Goal: Task Accomplishment & Management: Complete application form

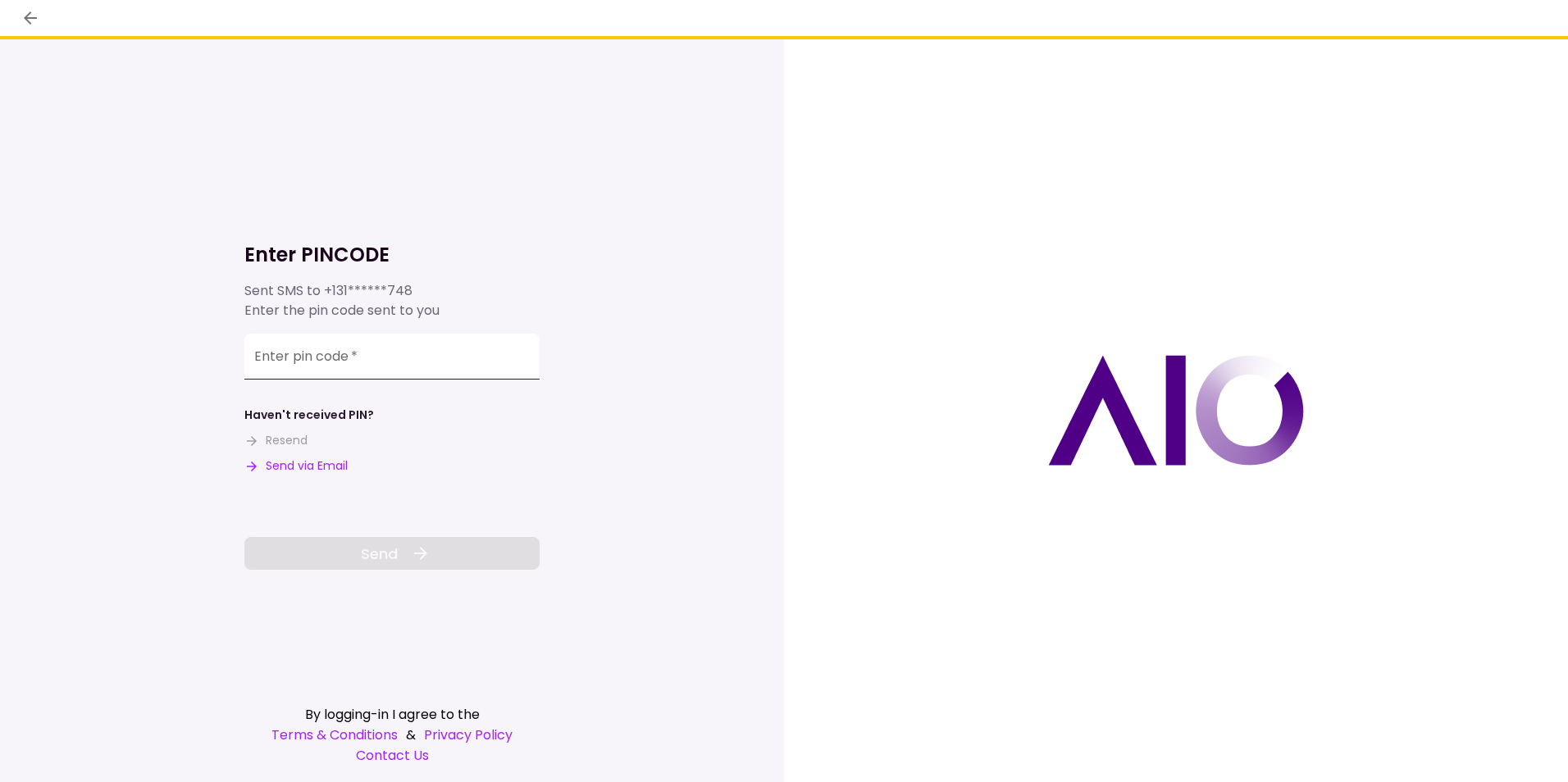
click at [421, 363] on input "Enter pin code   *" at bounding box center [392, 357] width 295 height 46
type input "******"
click at [388, 541] on button "Send" at bounding box center [392, 553] width 295 height 32
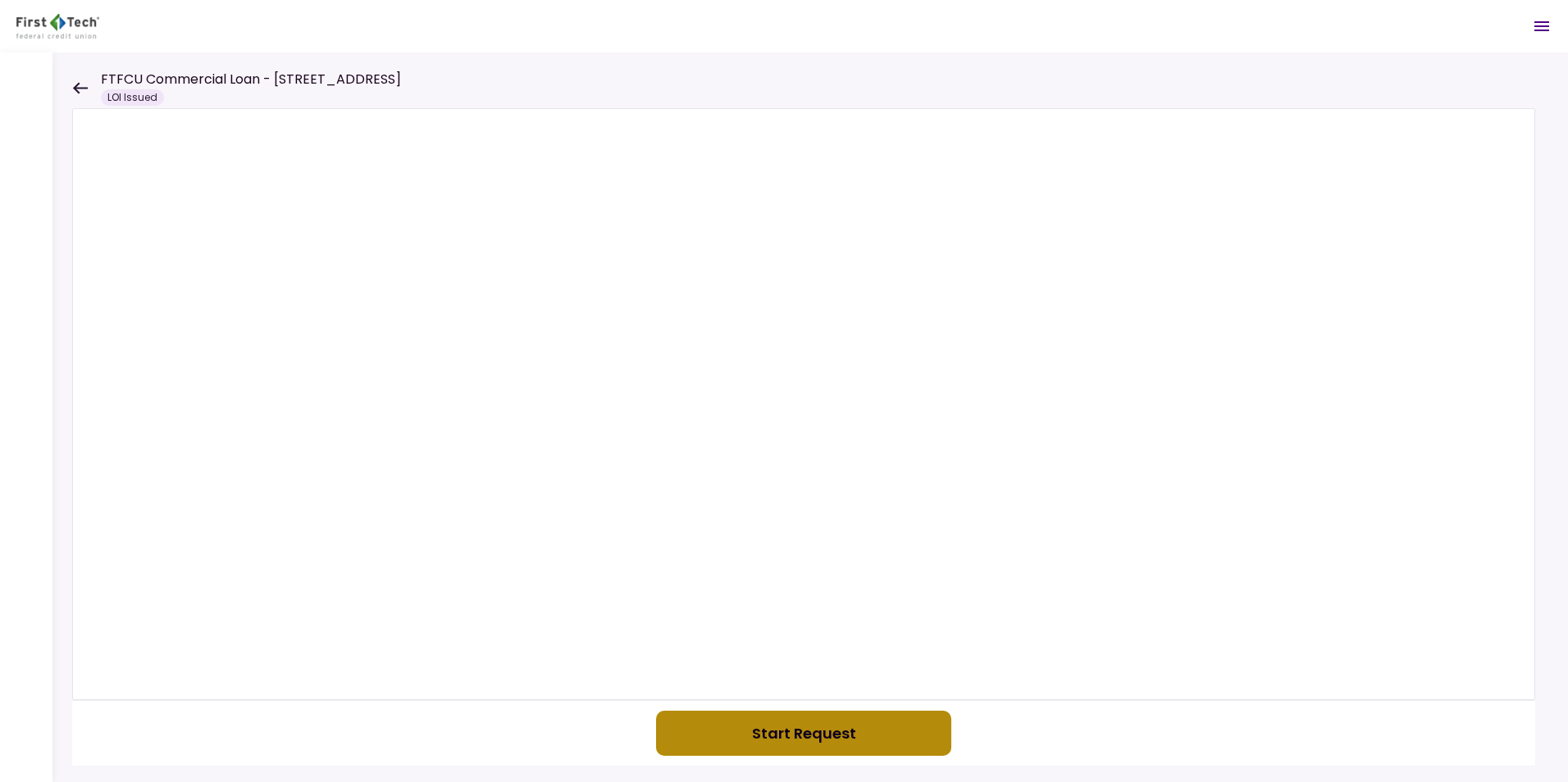
click at [781, 727] on button "Start Request" at bounding box center [804, 733] width 295 height 45
